Goal: Navigation & Orientation: Understand site structure

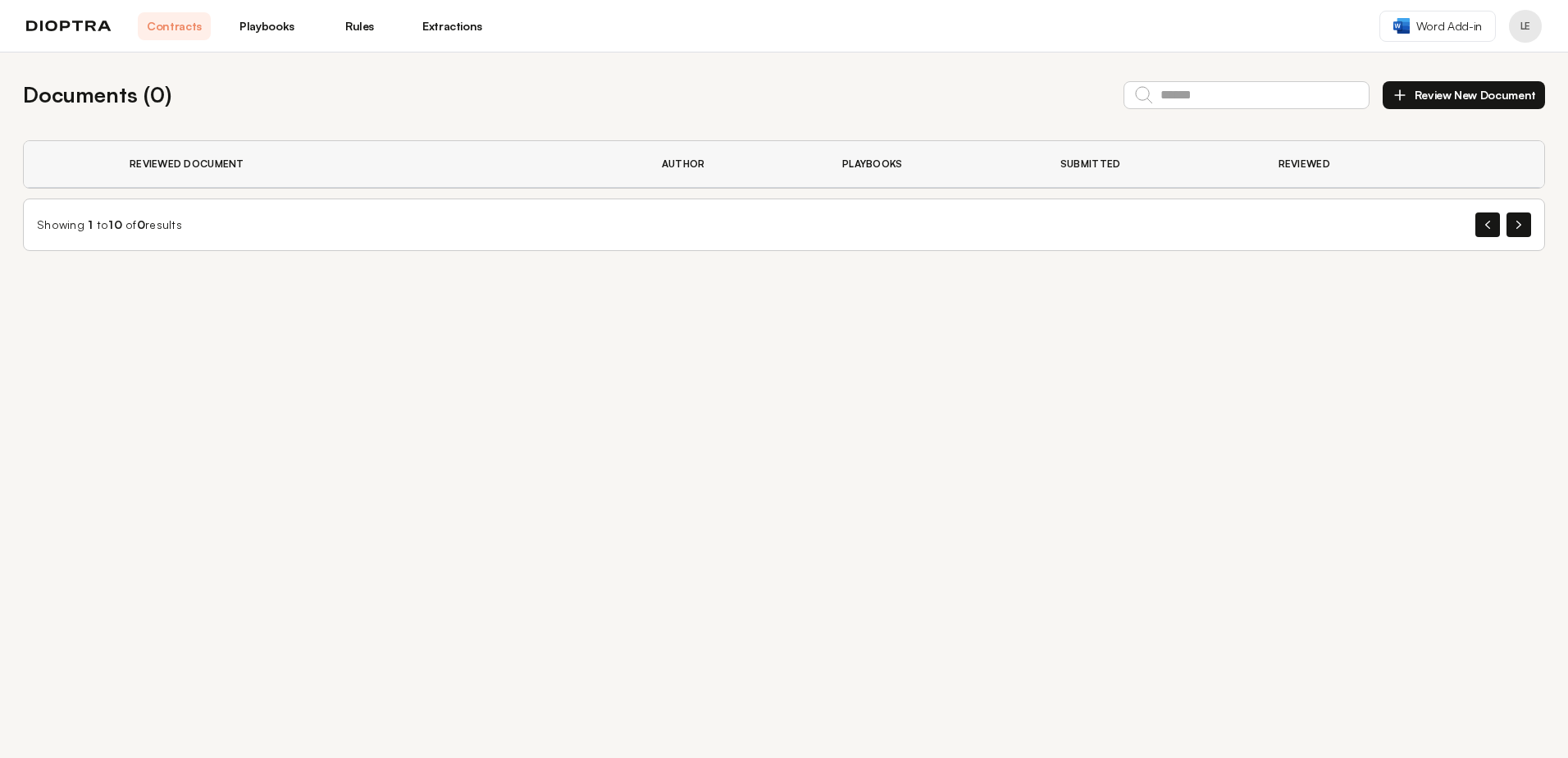
click at [292, 24] on link "Playbooks" at bounding box center [266, 26] width 73 height 27
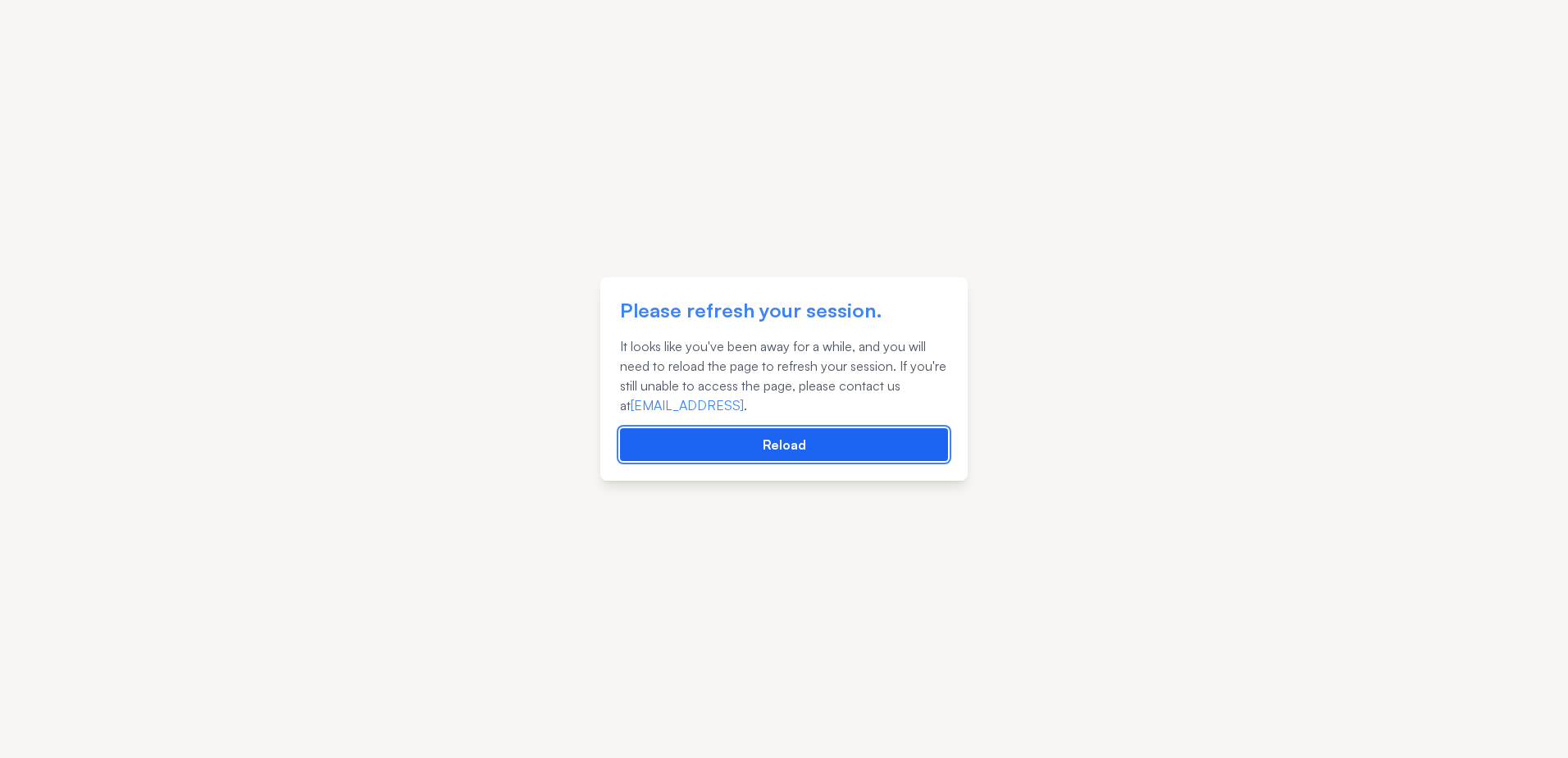
click at [782, 444] on button "Reload" at bounding box center [783, 445] width 328 height 33
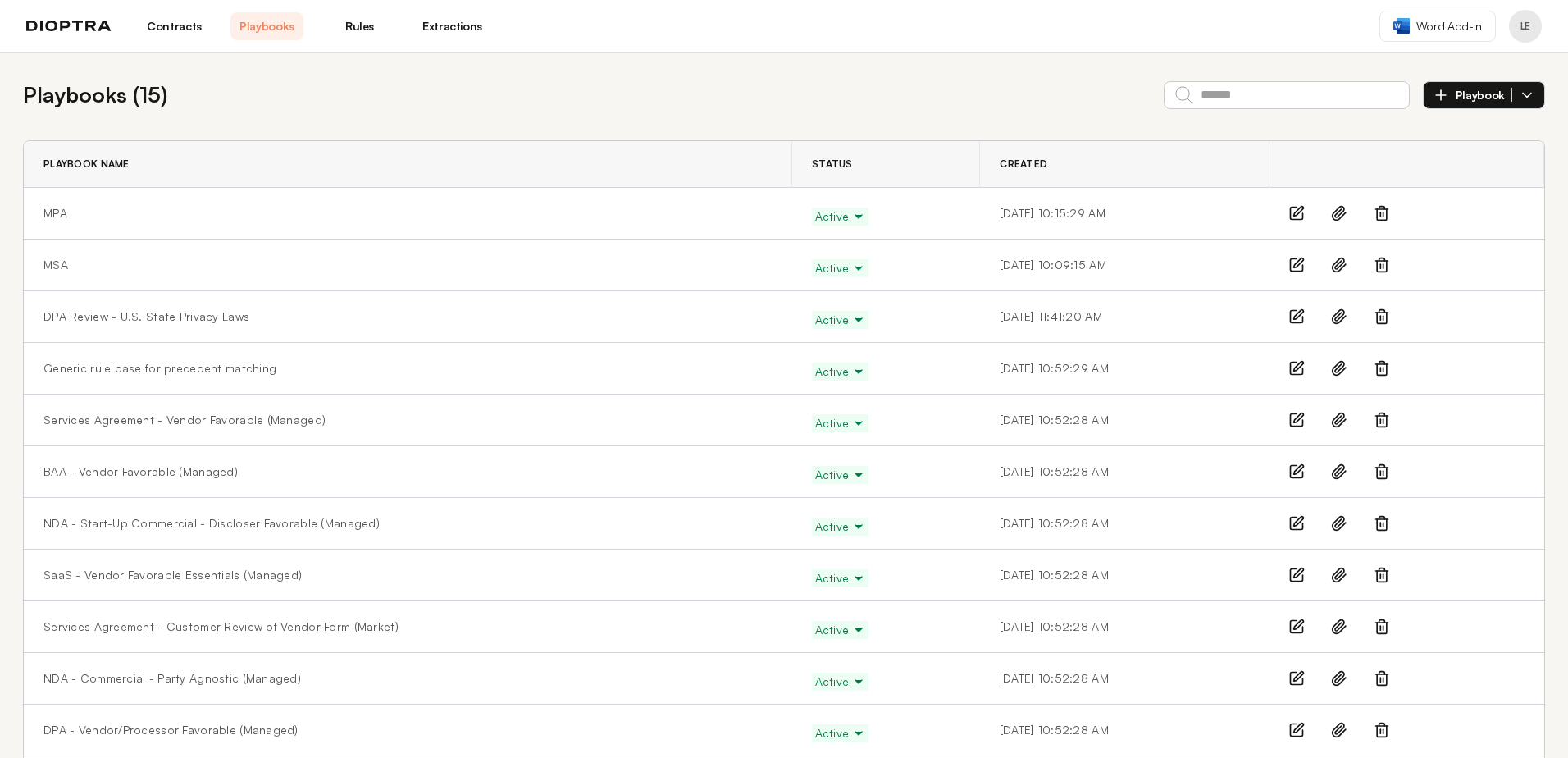
click at [356, 22] on link "Rules" at bounding box center [359, 26] width 73 height 27
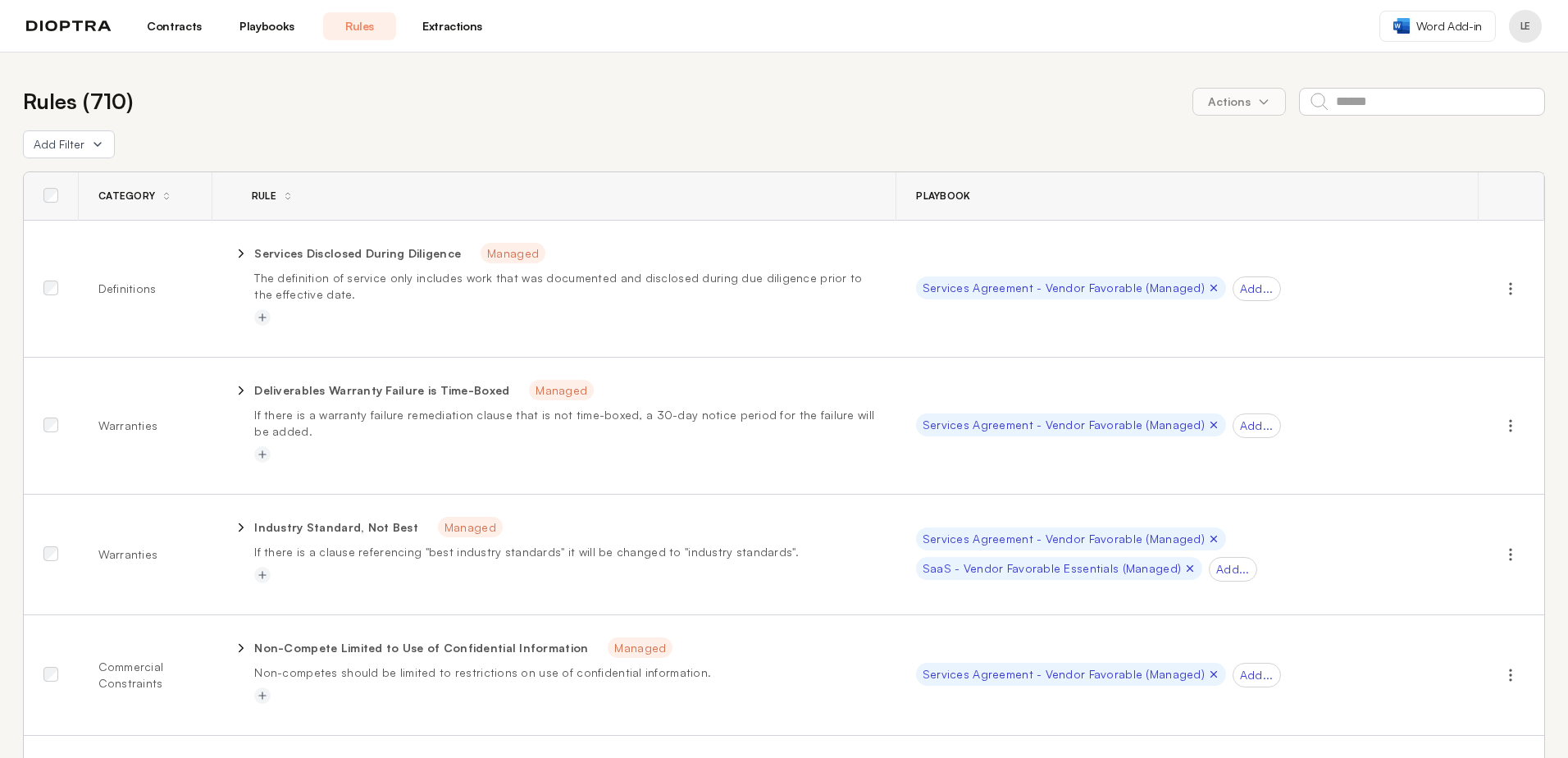
click at [271, 25] on link "Playbooks" at bounding box center [266, 26] width 73 height 27
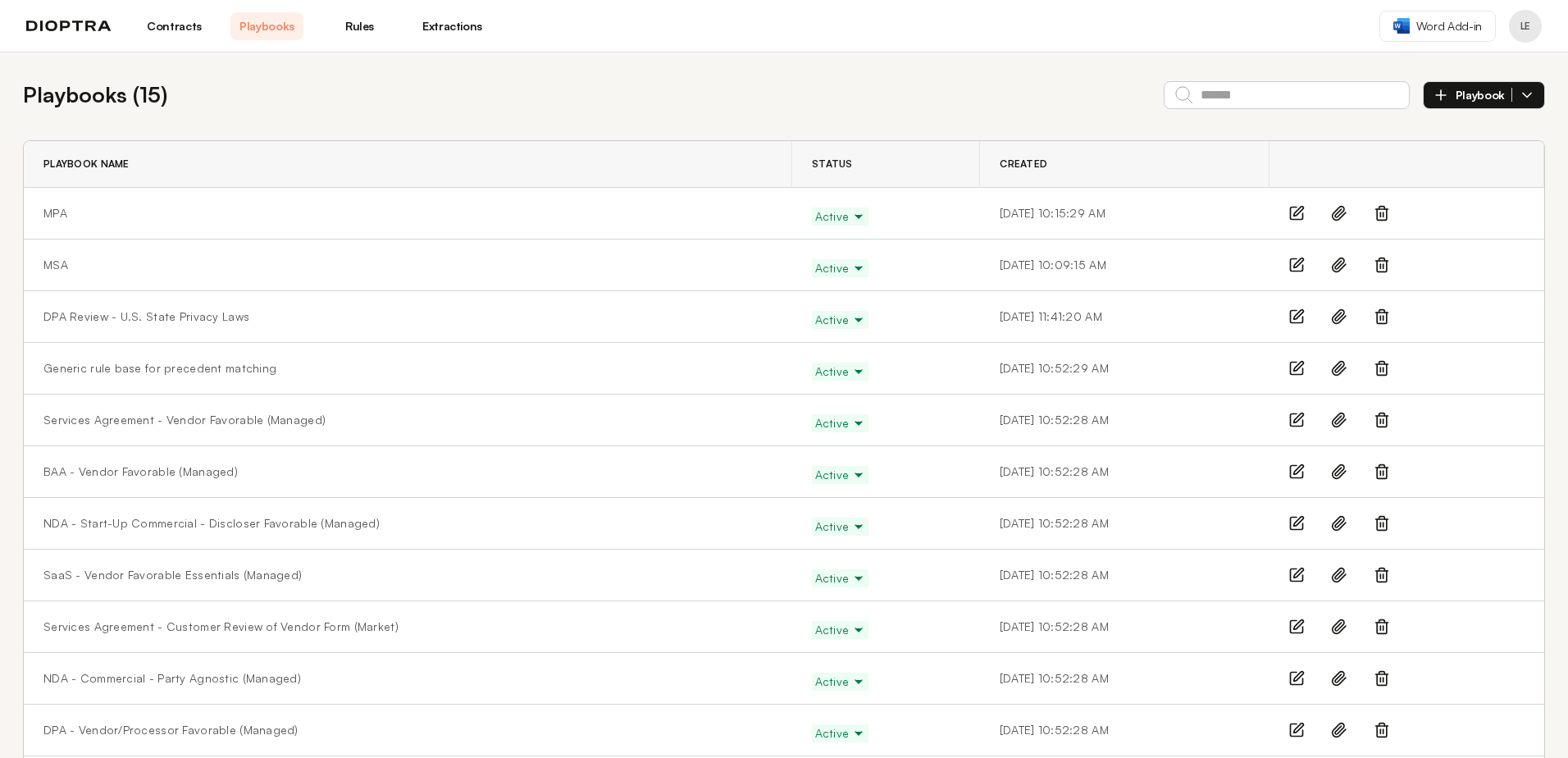
click at [459, 25] on link "Extractions" at bounding box center [452, 26] width 73 height 27
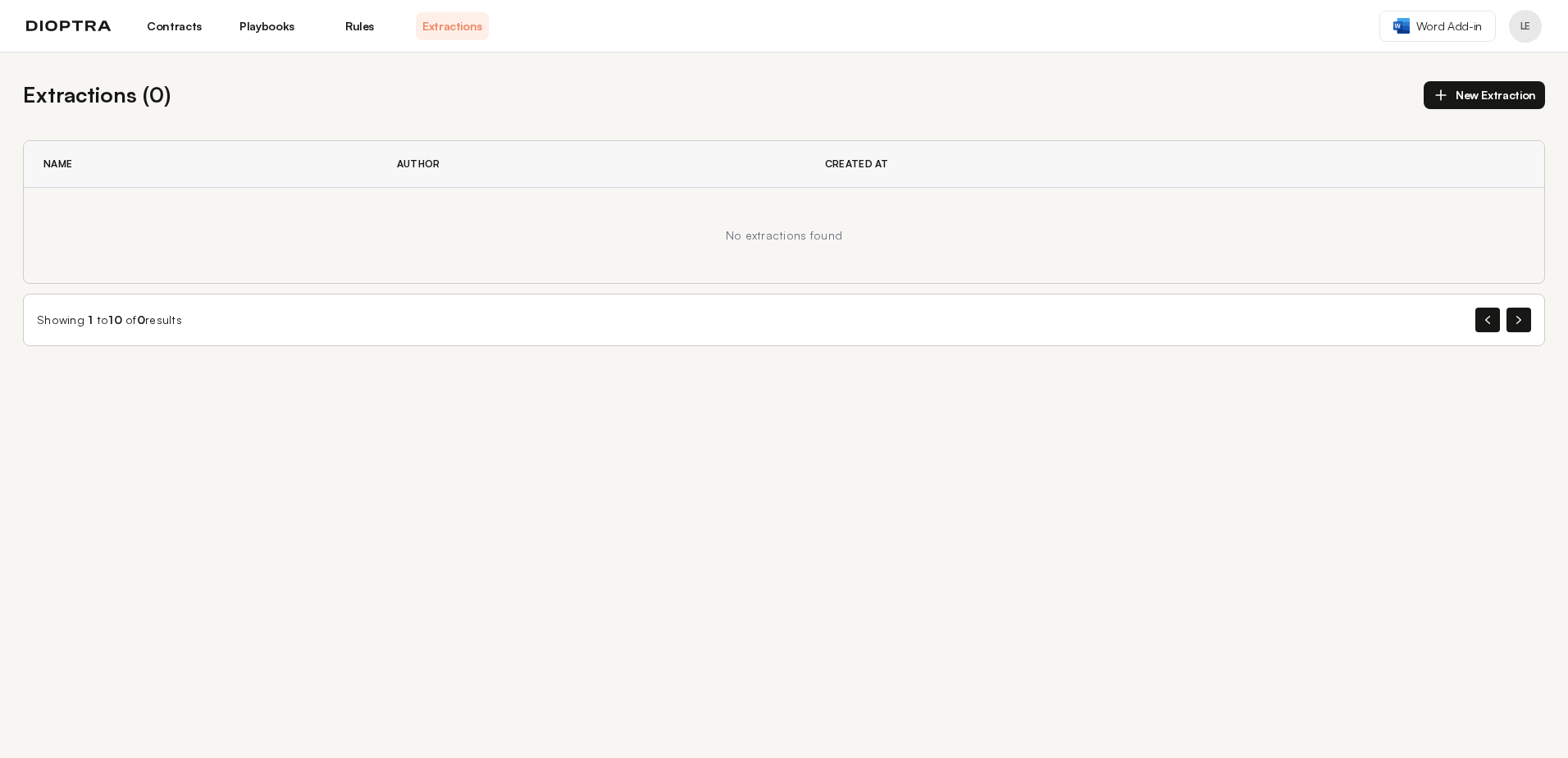
click at [367, 30] on link "Rules" at bounding box center [359, 26] width 73 height 27
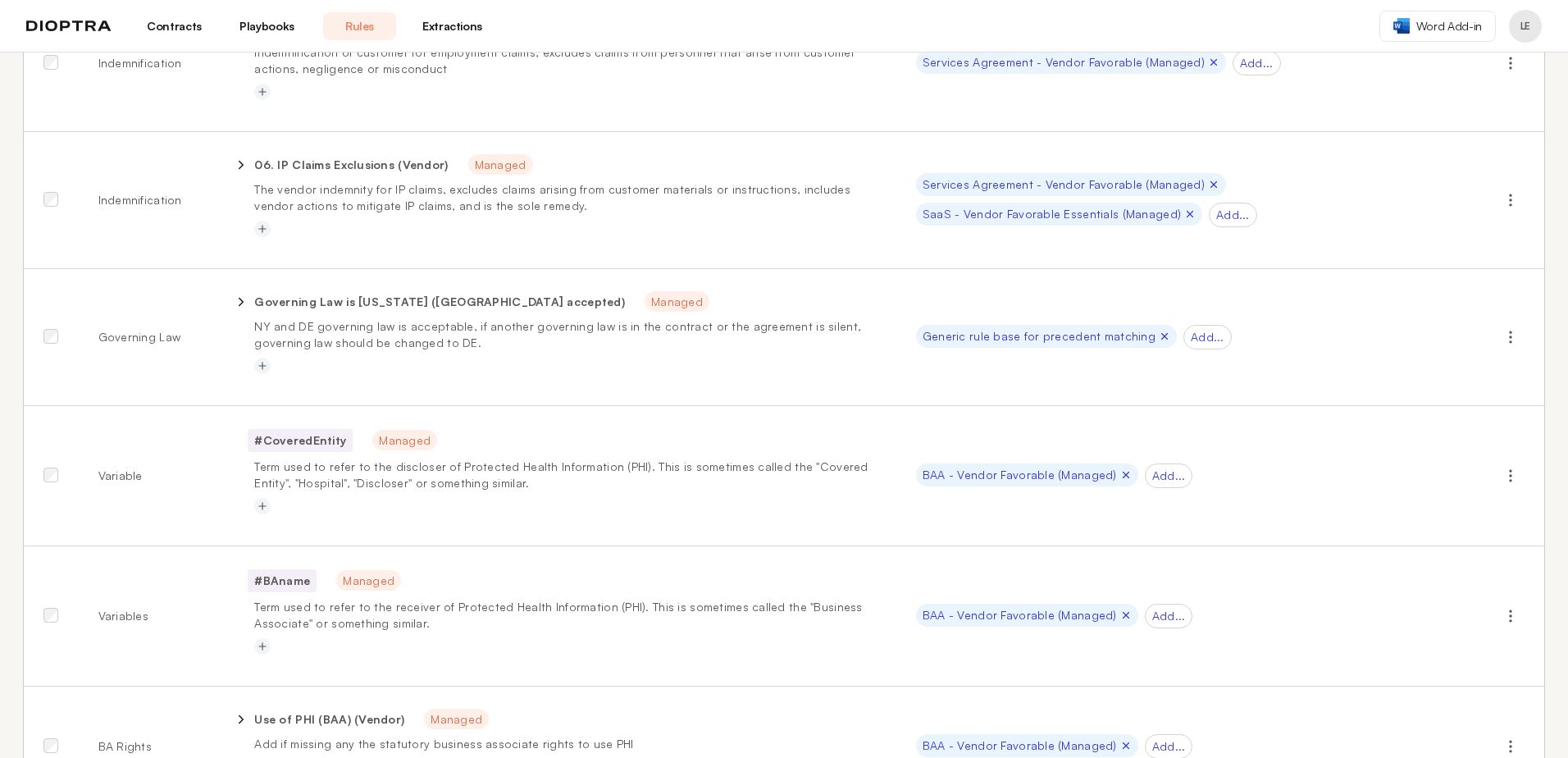
scroll to position [1149, 0]
